Goal: Navigation & Orientation: Understand site structure

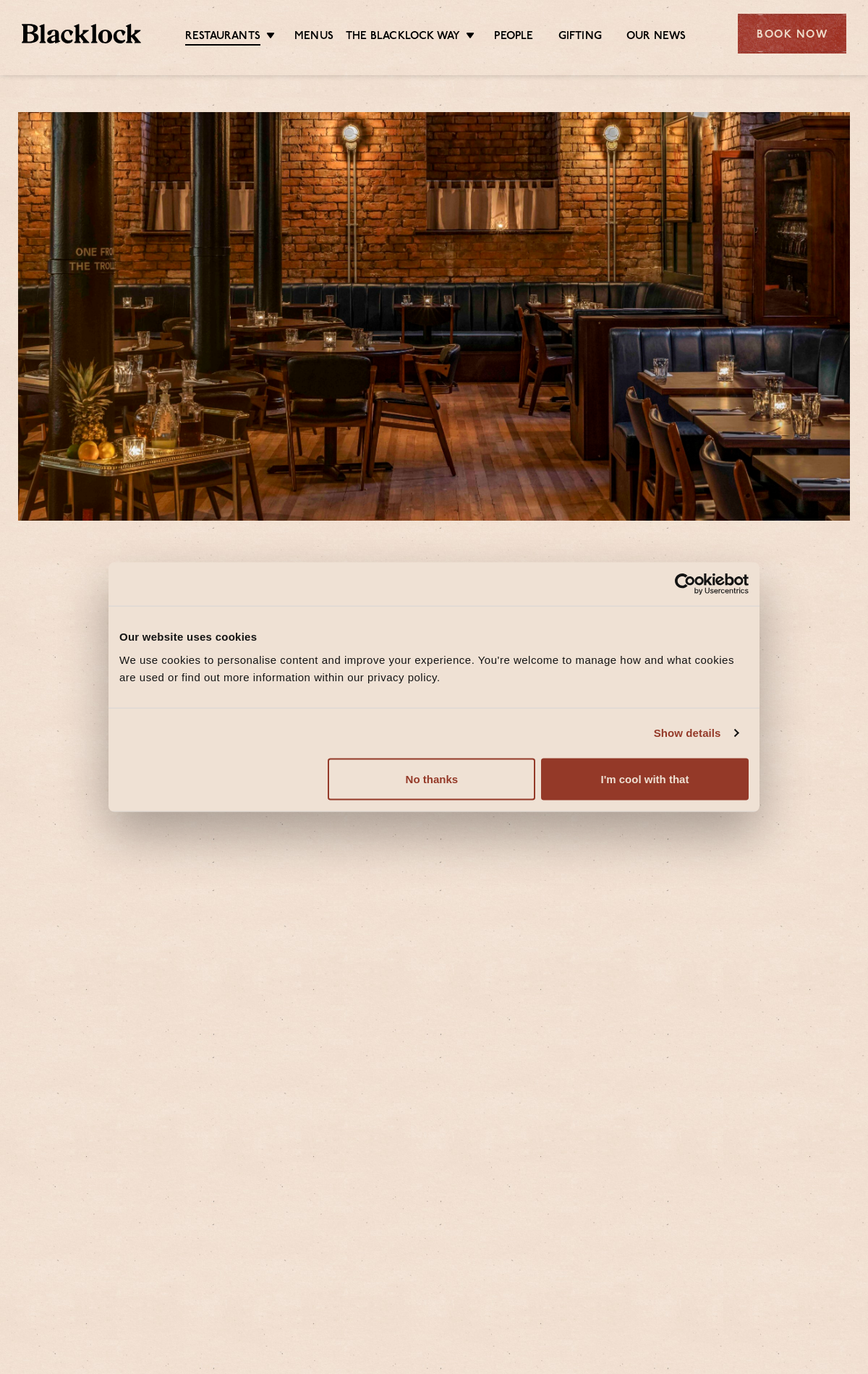
scroll to position [356, 0]
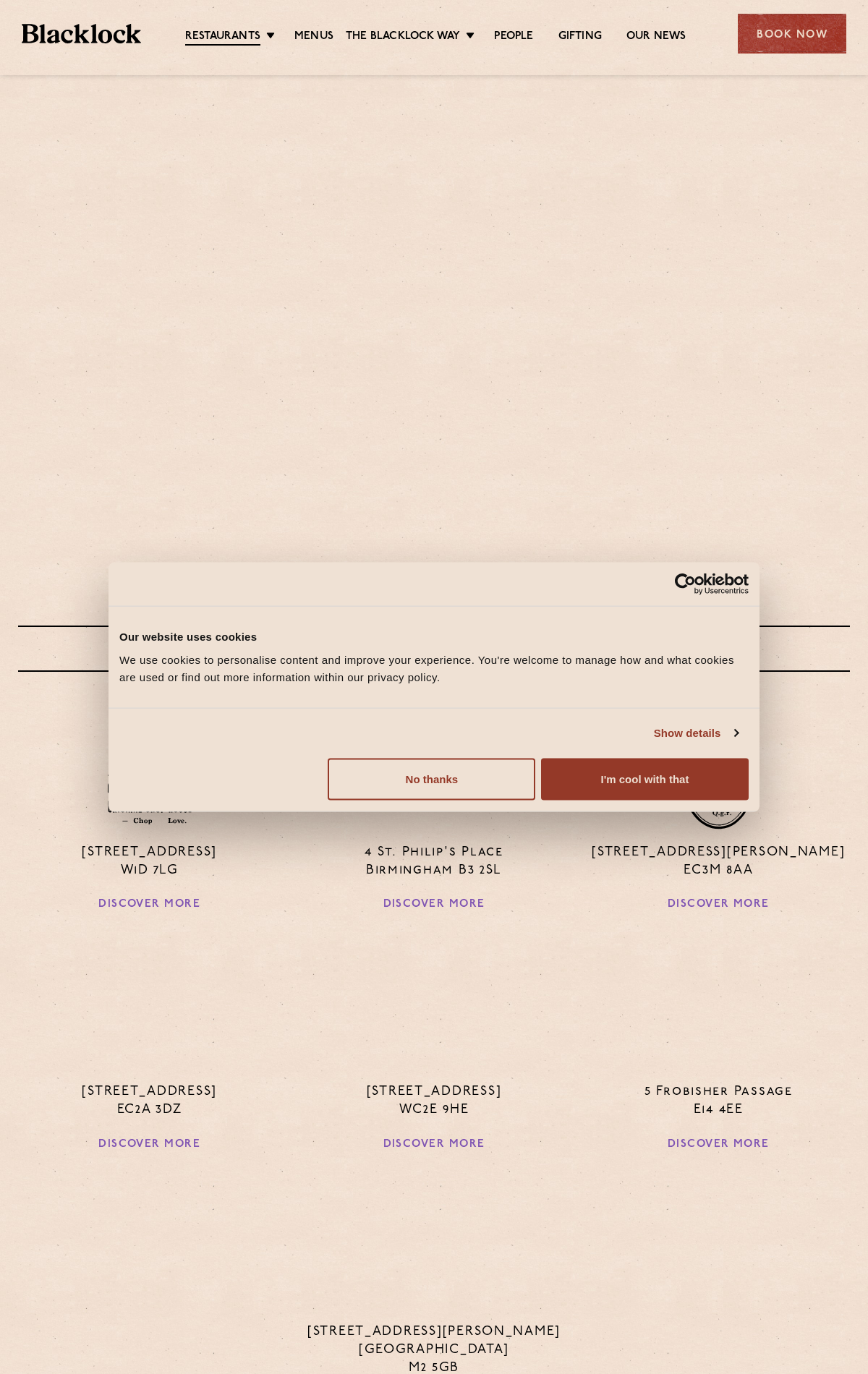
scroll to position [657, 0]
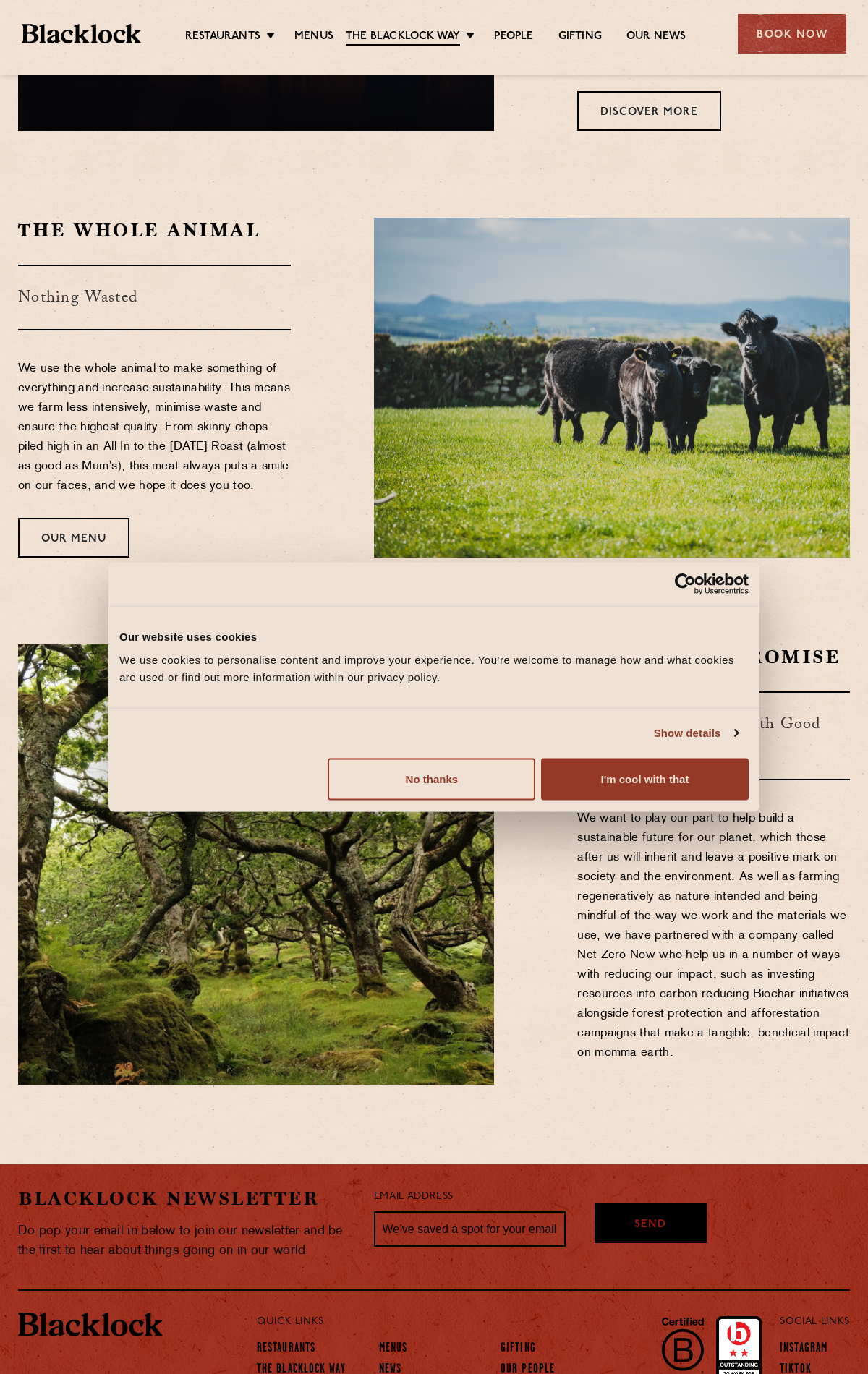
scroll to position [1184, 0]
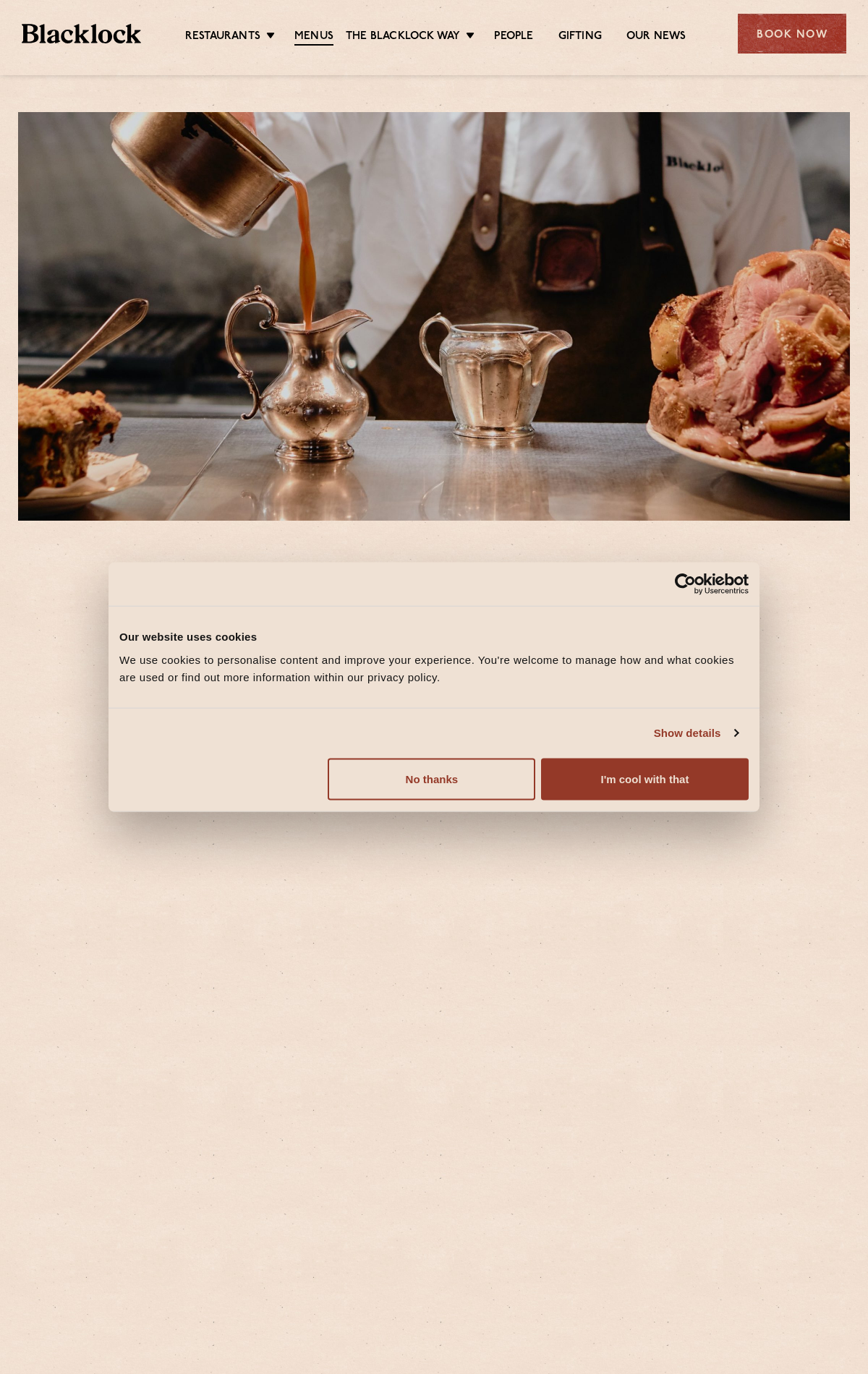
scroll to position [1744, 0]
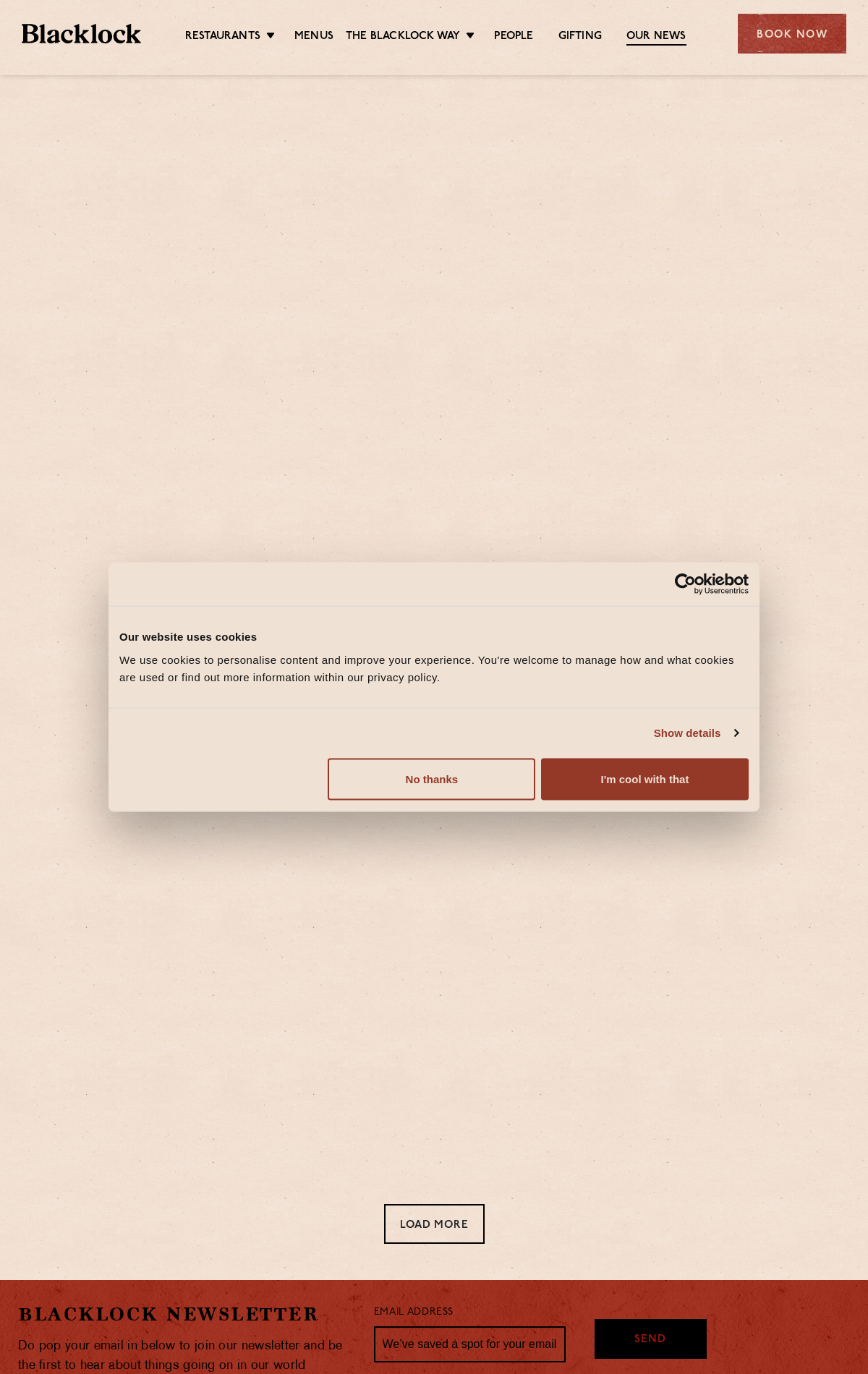
scroll to position [219, 0]
